Goal: Transaction & Acquisition: Download file/media

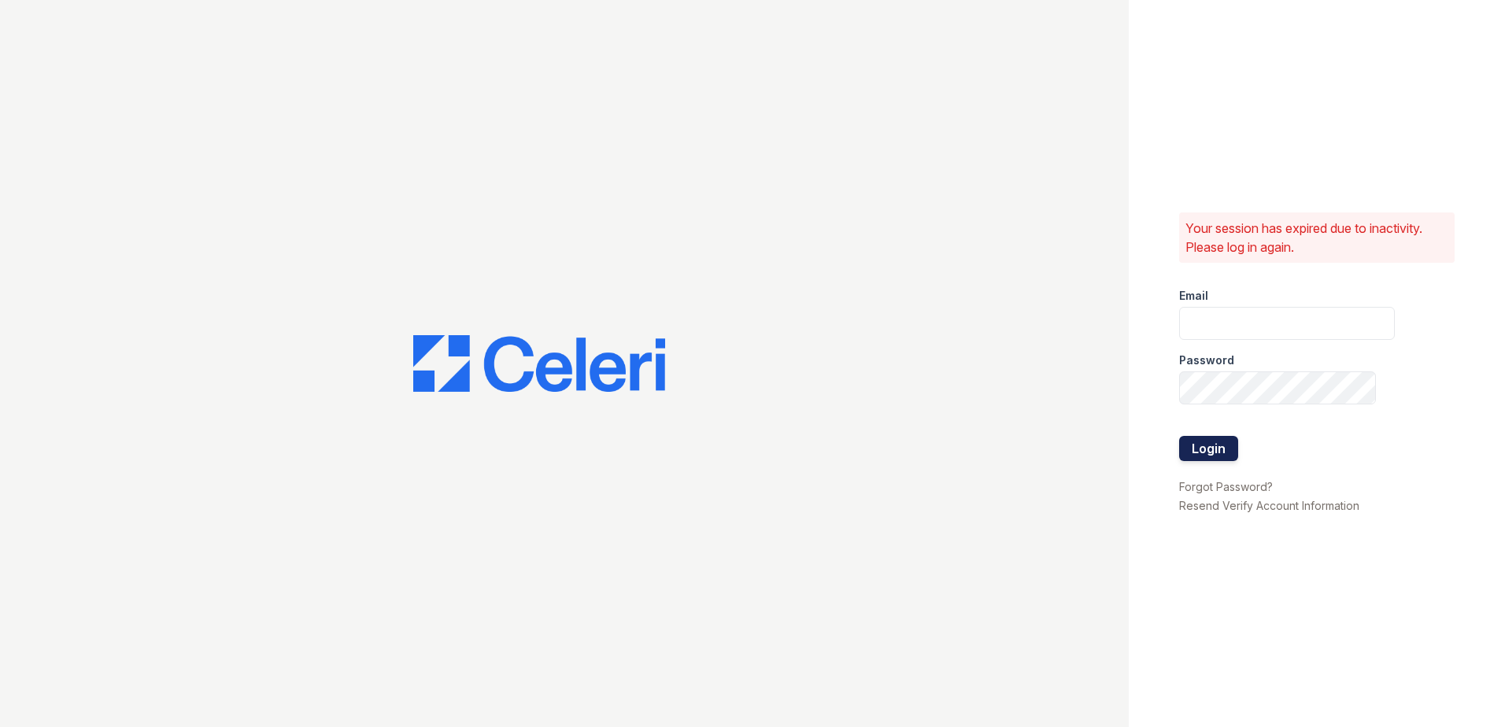
type input "arriveinnerharbor@trinity-pm.com"
click at [1199, 450] on button "Login" at bounding box center [1208, 448] width 59 height 25
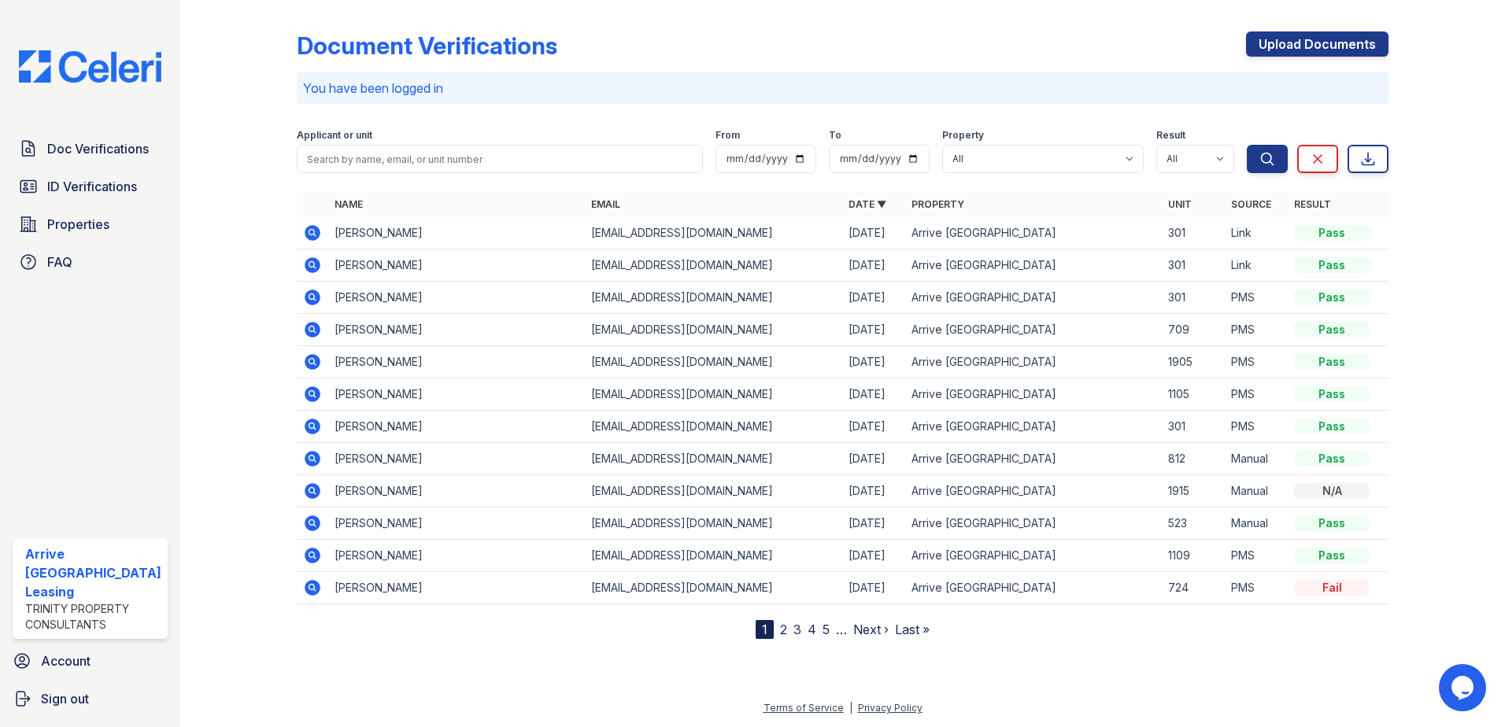
drag, startPoint x: 316, startPoint y: 233, endPoint x: 612, endPoint y: 349, distance: 317.3
click at [316, 233] on icon at bounding box center [313, 233] width 16 height 16
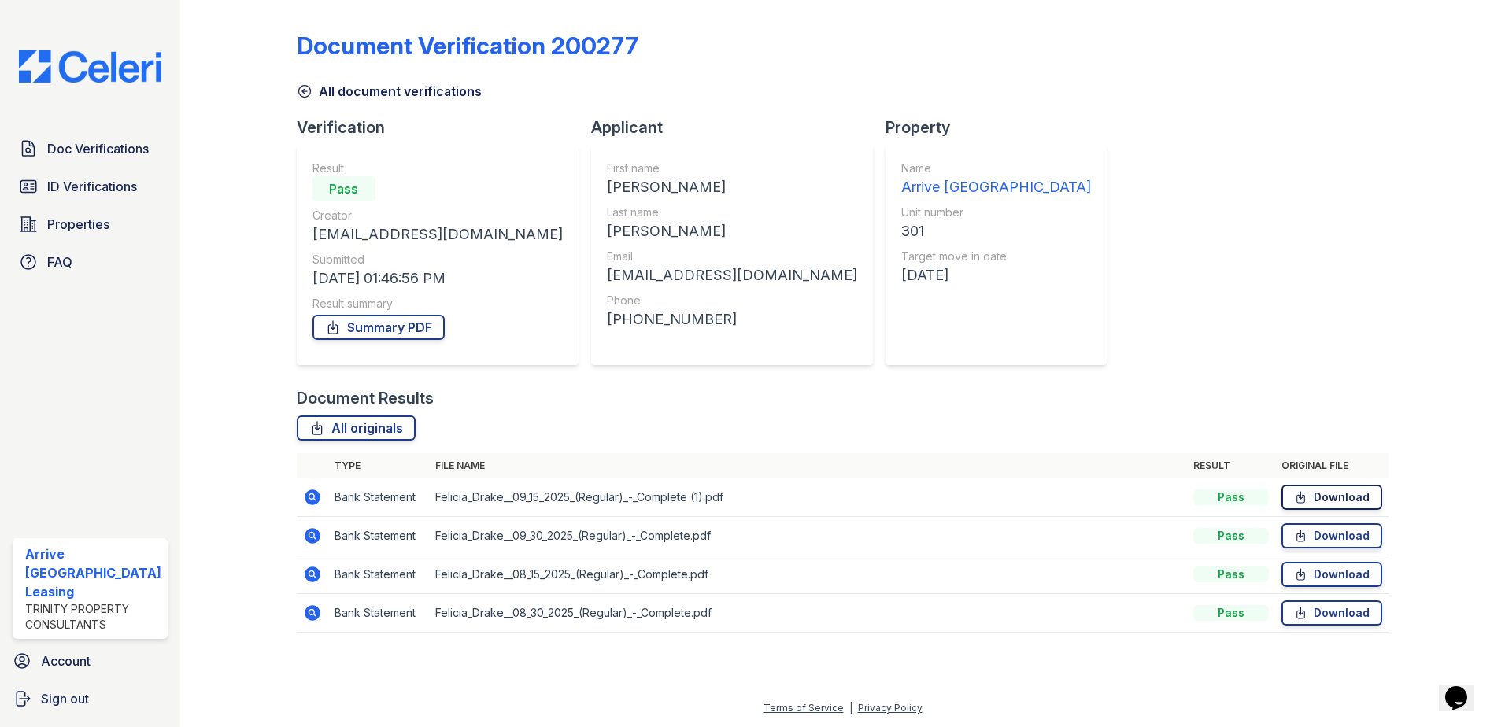
click at [1314, 501] on link "Download" at bounding box center [1331, 497] width 101 height 25
drag, startPoint x: 1340, startPoint y: 534, endPoint x: 1296, endPoint y: 504, distance: 53.1
click at [1340, 534] on link "Download" at bounding box center [1331, 535] width 101 height 25
click at [1318, 573] on link "Download" at bounding box center [1331, 574] width 101 height 25
click at [1333, 619] on link "Download" at bounding box center [1331, 613] width 101 height 25
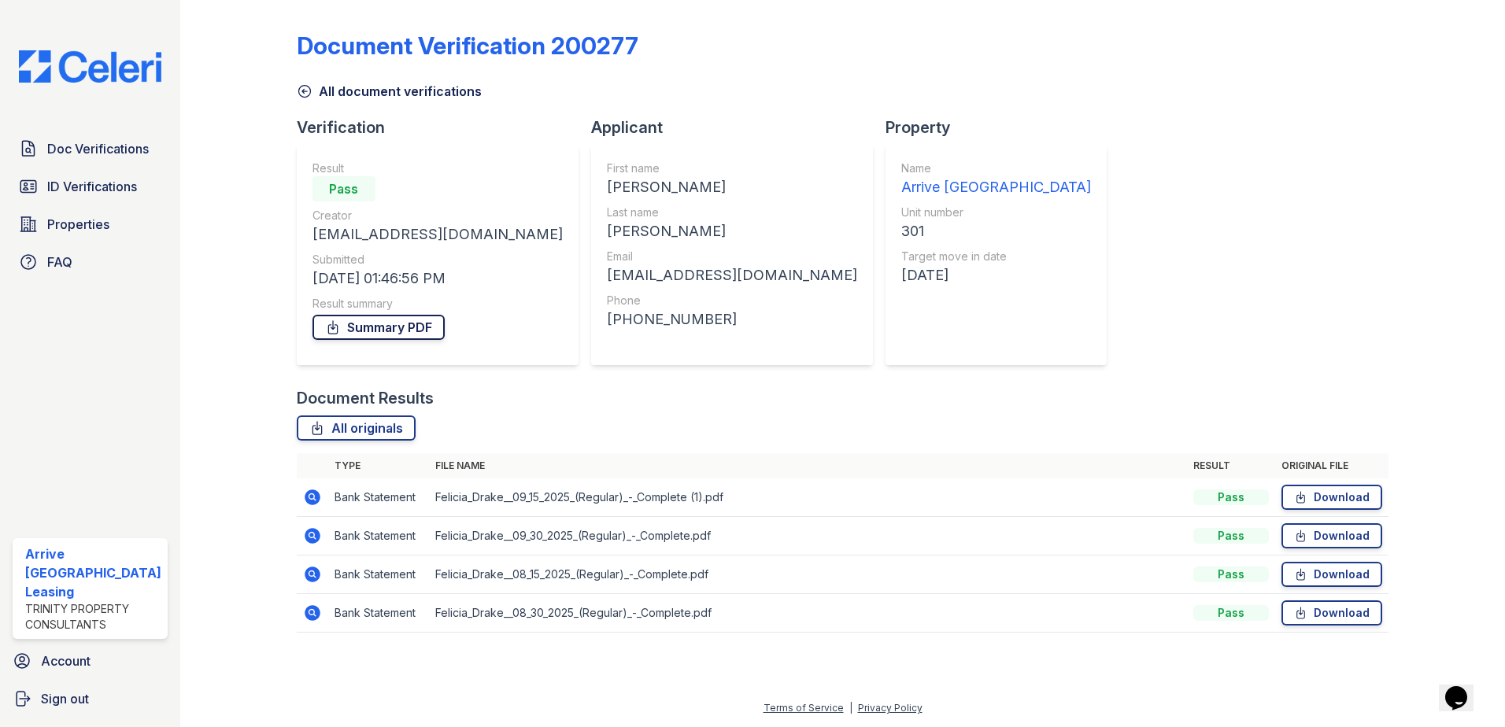
click at [368, 324] on link "Summary PDF" at bounding box center [378, 327] width 132 height 25
click at [1213, 455] on th "Result" at bounding box center [1231, 465] width 88 height 25
